Goal: Navigation & Orientation: Find specific page/section

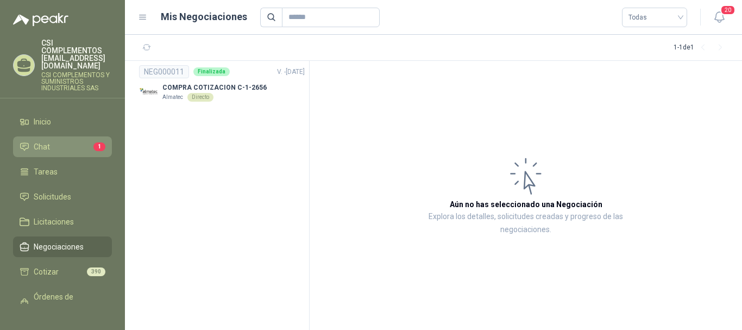
click at [41, 141] on span "Chat" at bounding box center [42, 147] width 16 height 12
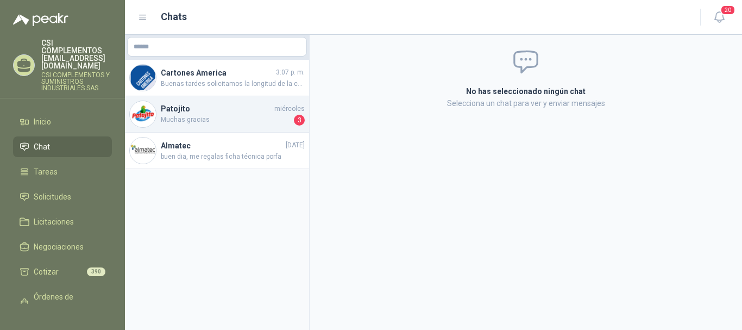
click at [209, 114] on h4 "Patojito" at bounding box center [216, 109] width 111 height 12
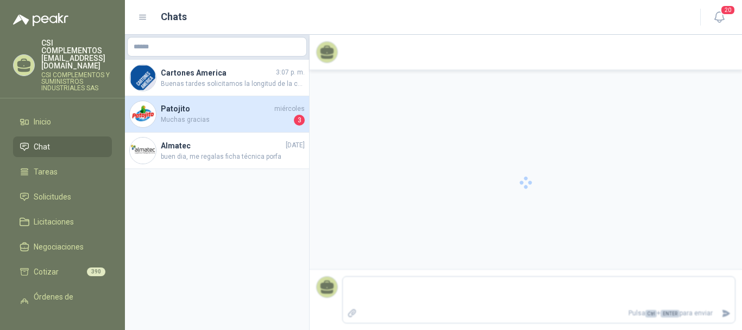
scroll to position [670, 0]
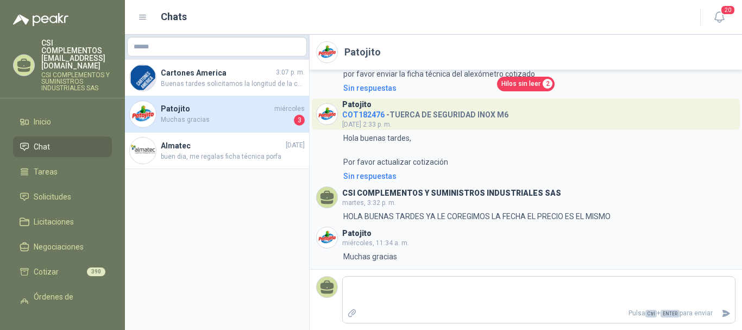
click at [51, 142] on ul "Inicio Chat Tareas Solicitudes Licitaciones Negociaciones Cotizar 390 Órdenes d…" at bounding box center [62, 207] width 125 height 192
click at [194, 108] on h4 "Patojito" at bounding box center [216, 109] width 111 height 12
click at [81, 186] on link "Solicitudes" at bounding box center [62, 196] width 99 height 21
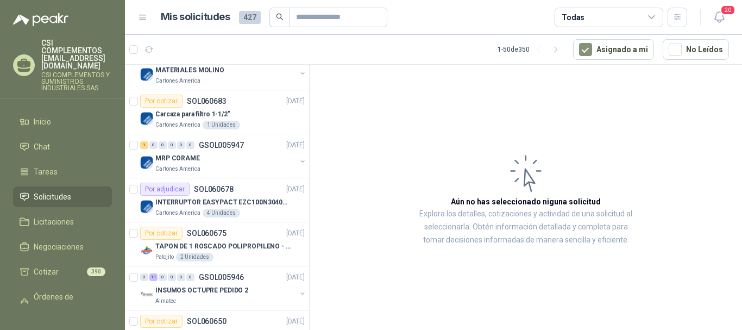
scroll to position [163, 0]
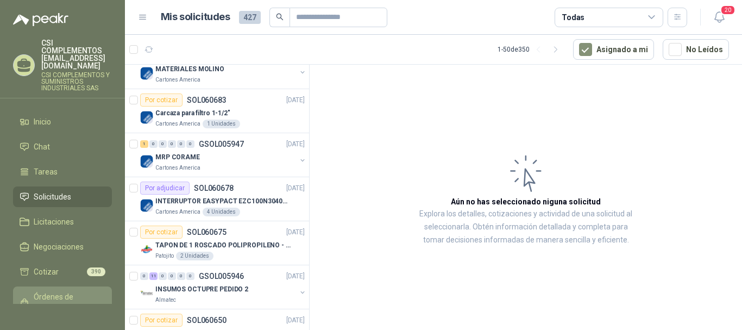
click at [55, 291] on span "Órdenes de Compra" at bounding box center [68, 303] width 68 height 24
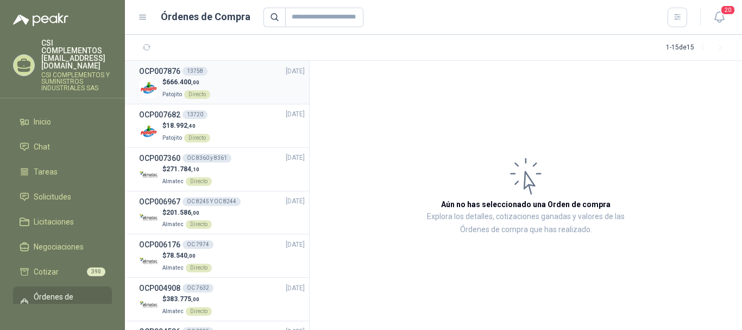
click at [229, 93] on div "$ 666.400 ,00 Patojito Directo" at bounding box center [222, 88] width 166 height 22
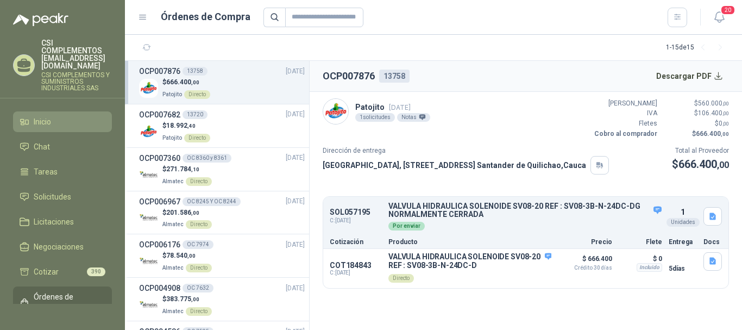
click at [43, 116] on span "Inicio" at bounding box center [42, 122] width 17 height 12
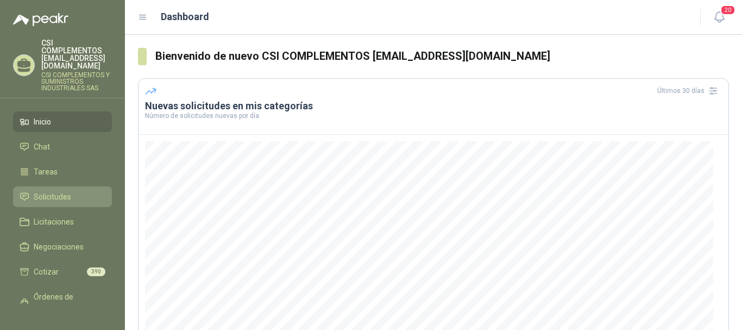
click at [63, 191] on span "Solicitudes" at bounding box center [52, 197] width 37 height 12
